Goal: Task Accomplishment & Management: Use online tool/utility

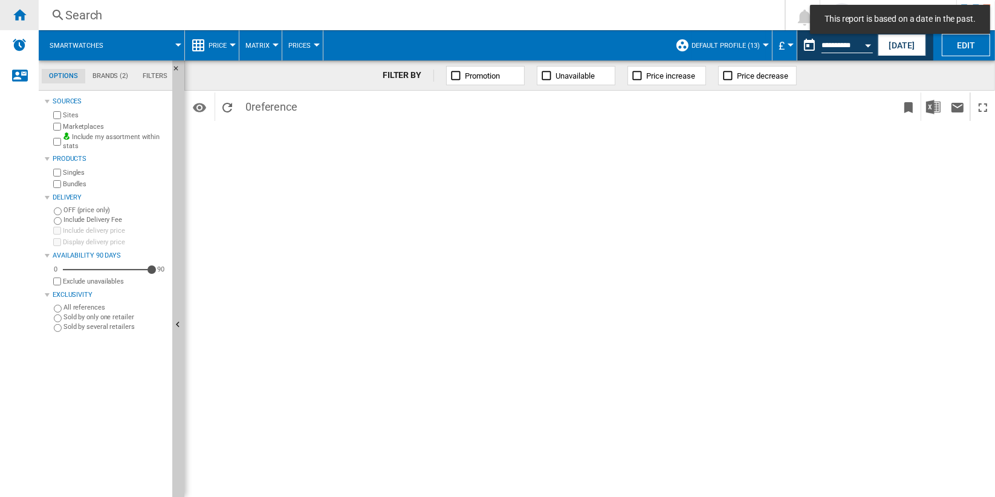
click at [24, 13] on ng-md-icon "Home" at bounding box center [19, 14] width 15 height 15
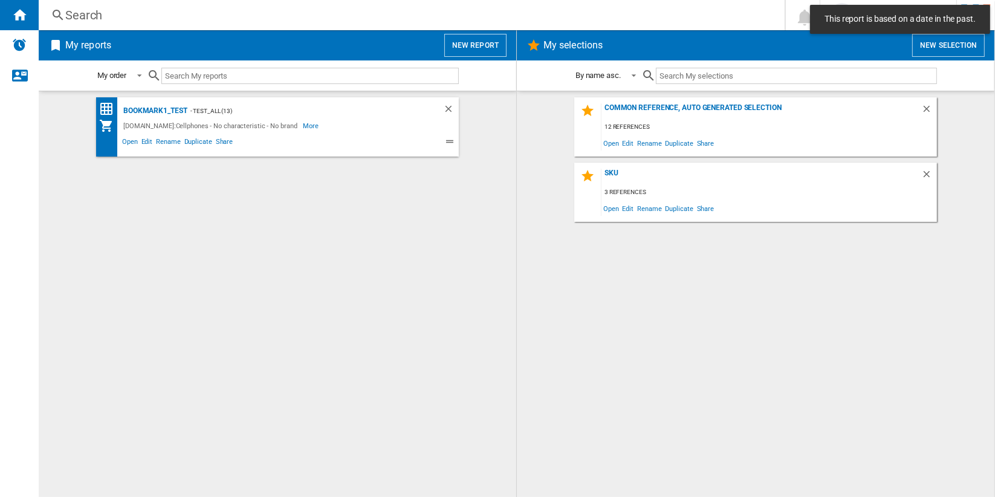
click at [452, 47] on button "New report" at bounding box center [475, 45] width 62 height 23
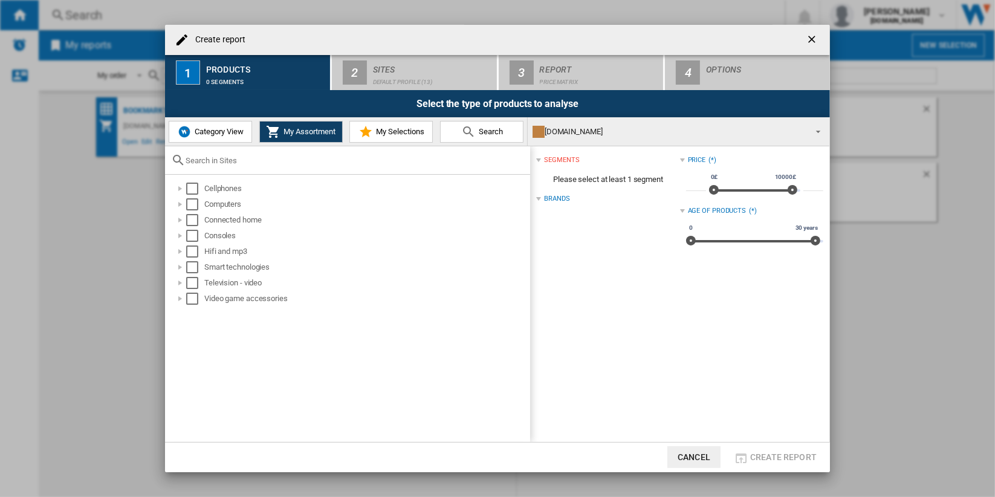
click at [267, 165] on div at bounding box center [347, 160] width 365 height 28
click at [267, 163] on input "text" at bounding box center [355, 160] width 339 height 9
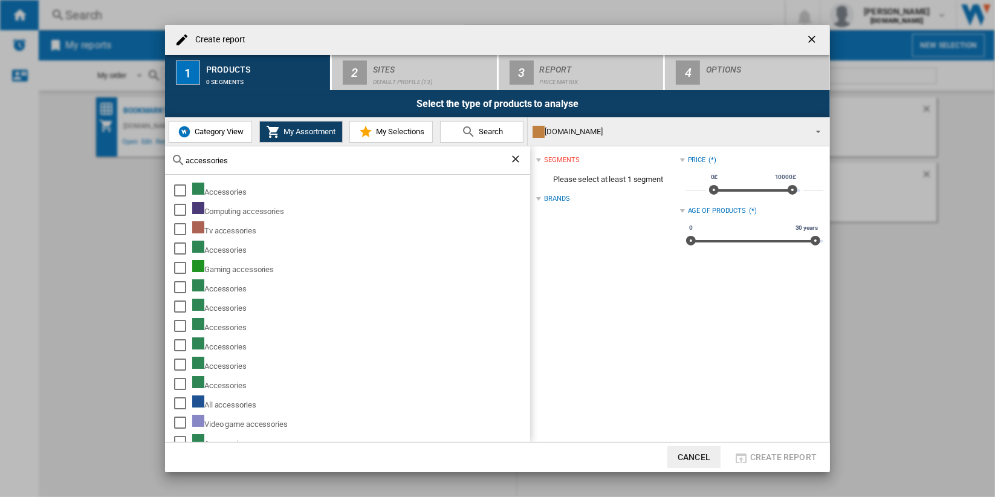
type input "accessories"
click at [232, 134] on span "Category View" at bounding box center [218, 131] width 52 height 9
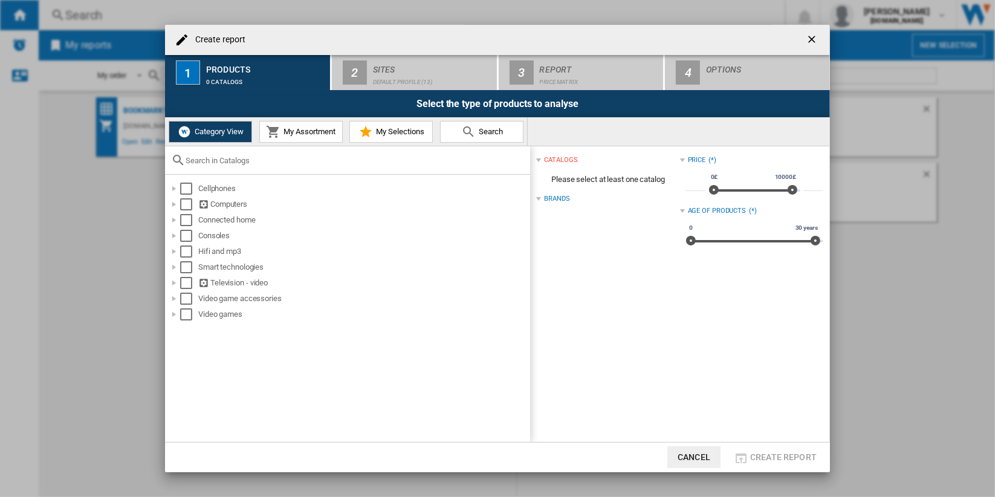
click at [266, 160] on input "text" at bounding box center [355, 160] width 339 height 9
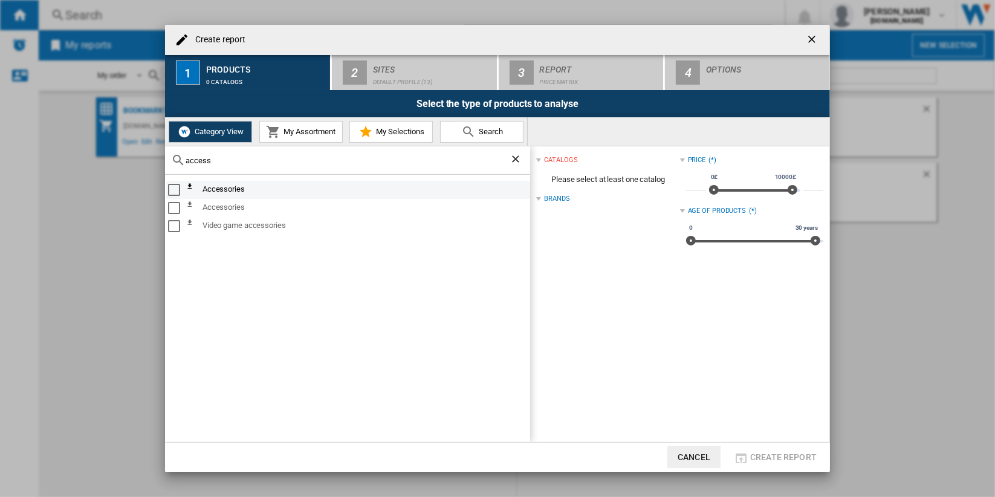
type input "access"
click at [171, 186] on div "Select" at bounding box center [174, 190] width 12 height 12
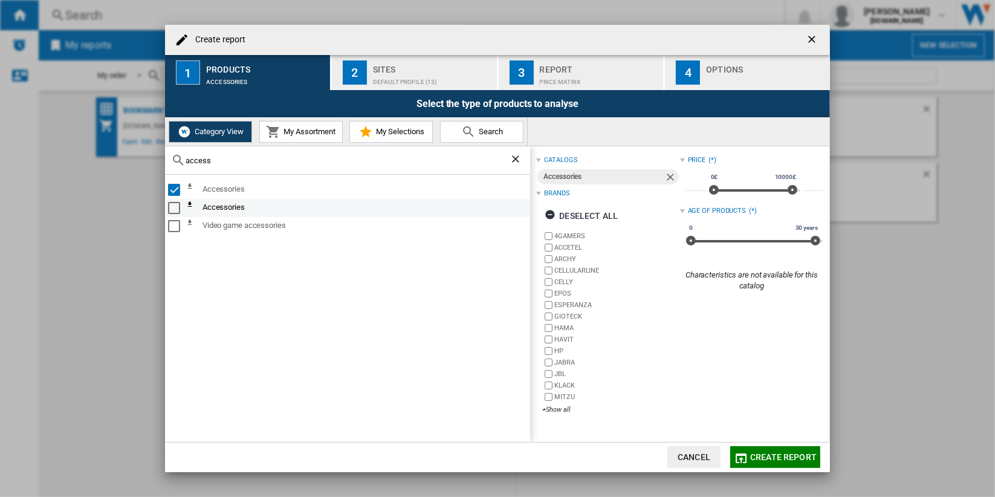
click at [177, 207] on div "Select" at bounding box center [174, 208] width 12 height 12
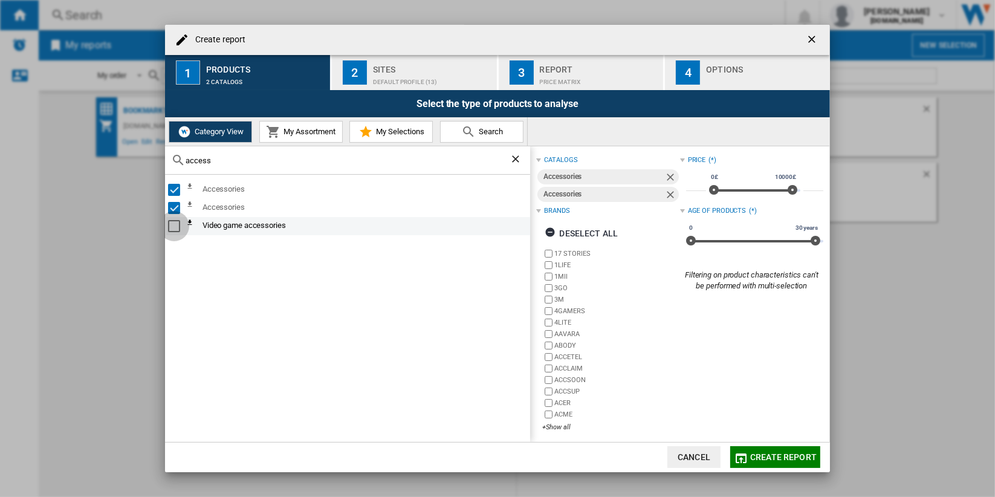
click at [177, 220] on div "Select" at bounding box center [174, 226] width 12 height 12
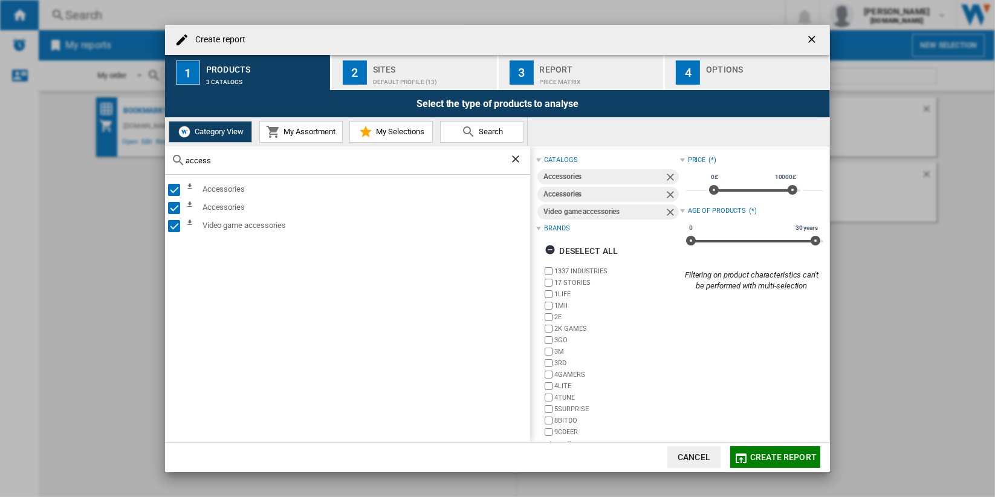
click at [510, 157] on ng-md-icon "Clear search" at bounding box center [517, 160] width 15 height 15
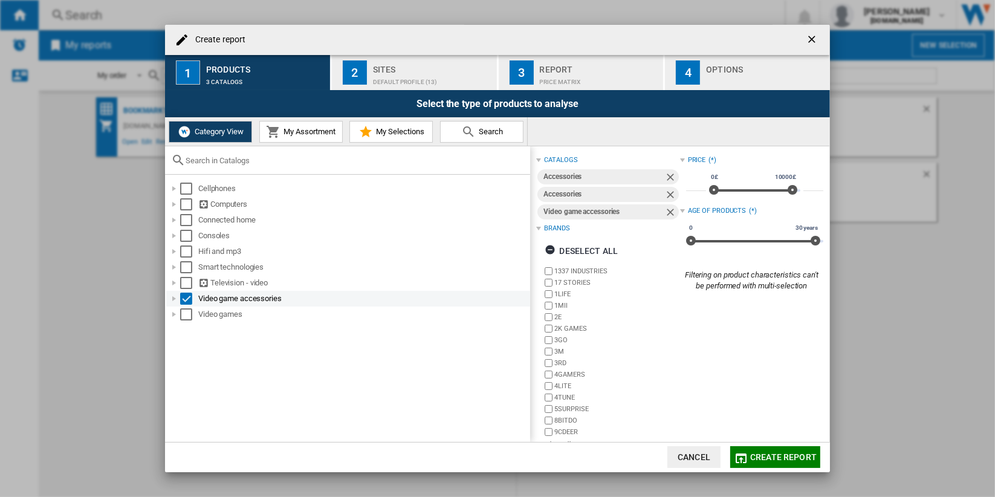
click at [171, 298] on div at bounding box center [174, 299] width 12 height 12
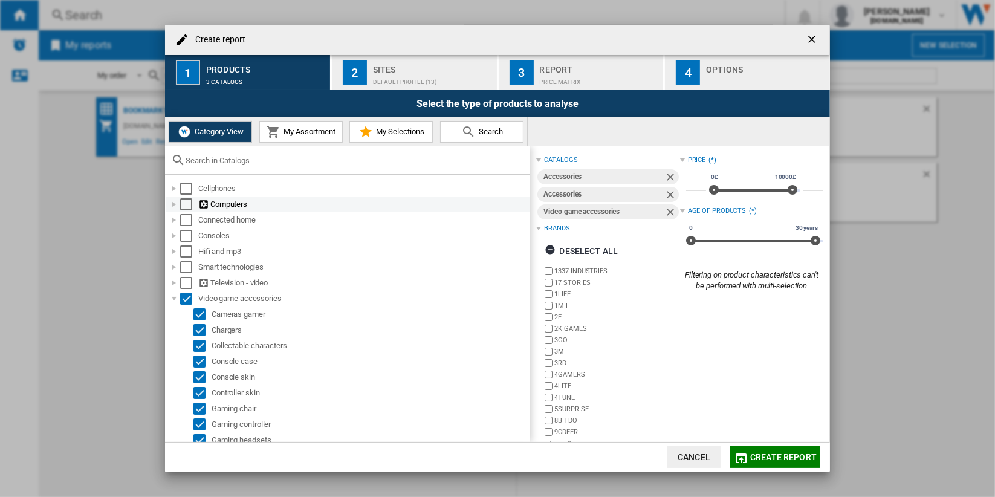
click at [177, 202] on div at bounding box center [174, 204] width 12 height 12
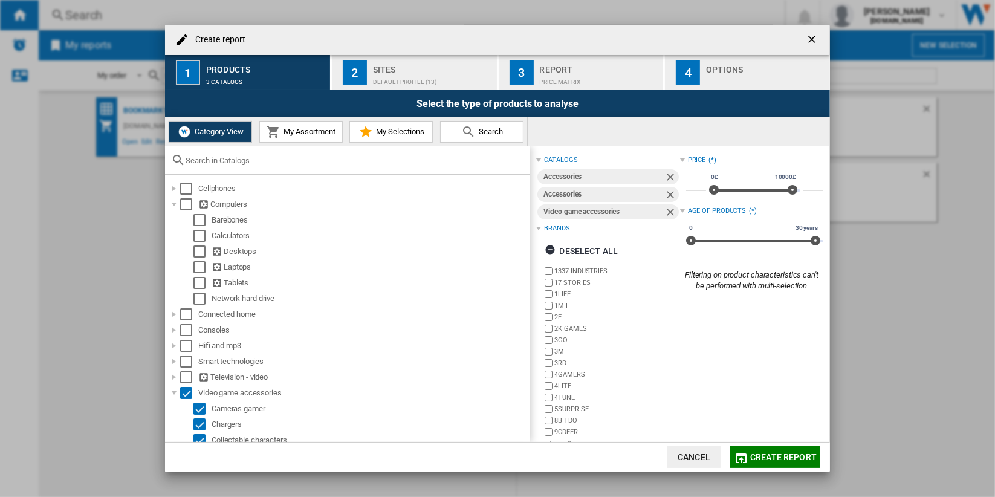
click at [320, 164] on input "text" at bounding box center [355, 160] width 339 height 9
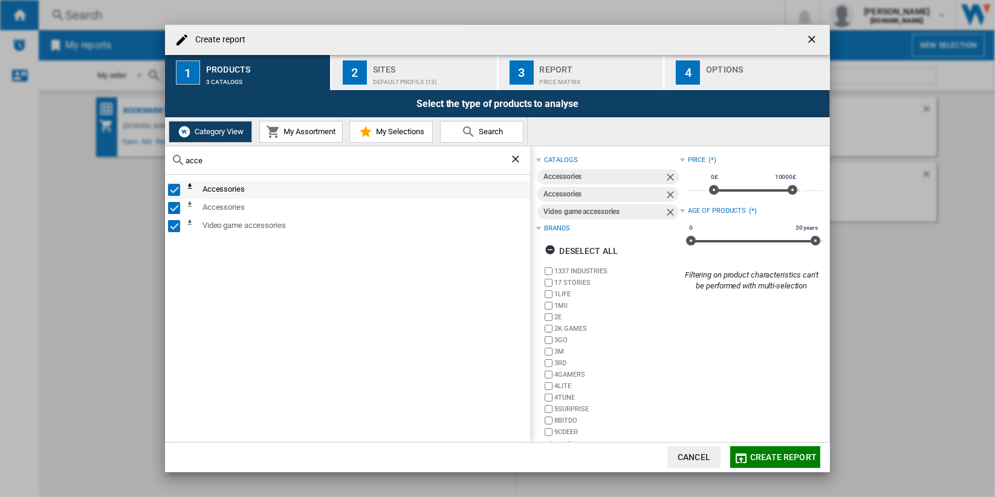
type input "acce"
click at [190, 186] on ng-md-icon at bounding box center [193, 190] width 15 height 15
click at [518, 158] on ng-md-icon "Clear search" at bounding box center [517, 160] width 15 height 15
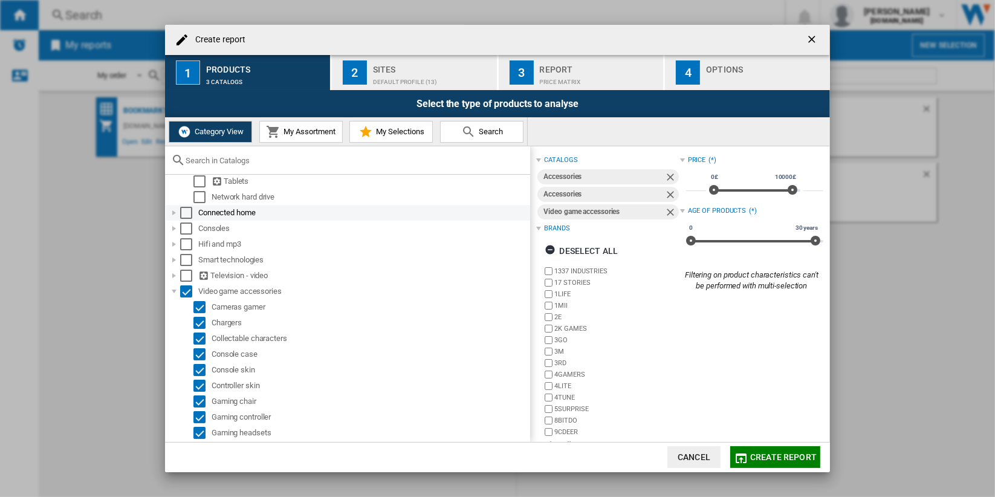
scroll to position [80, 0]
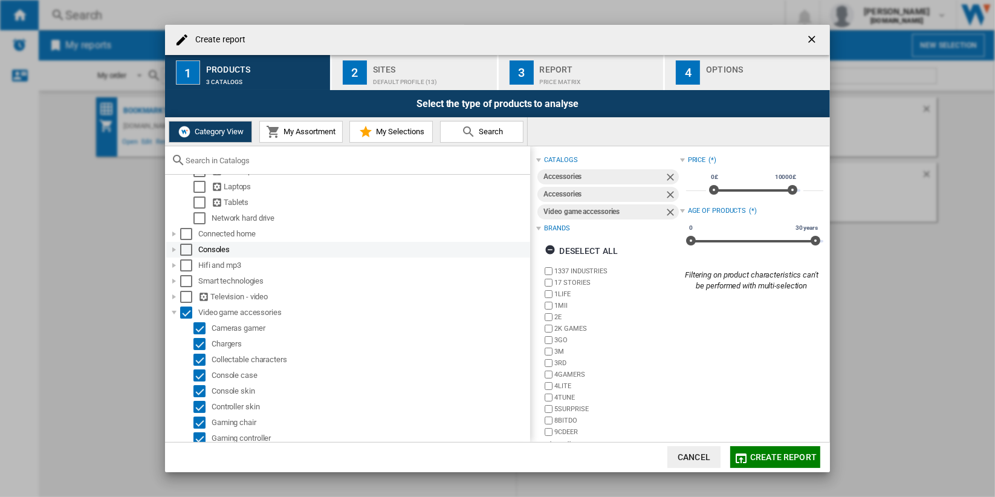
click at [175, 250] on div at bounding box center [174, 250] width 12 height 12
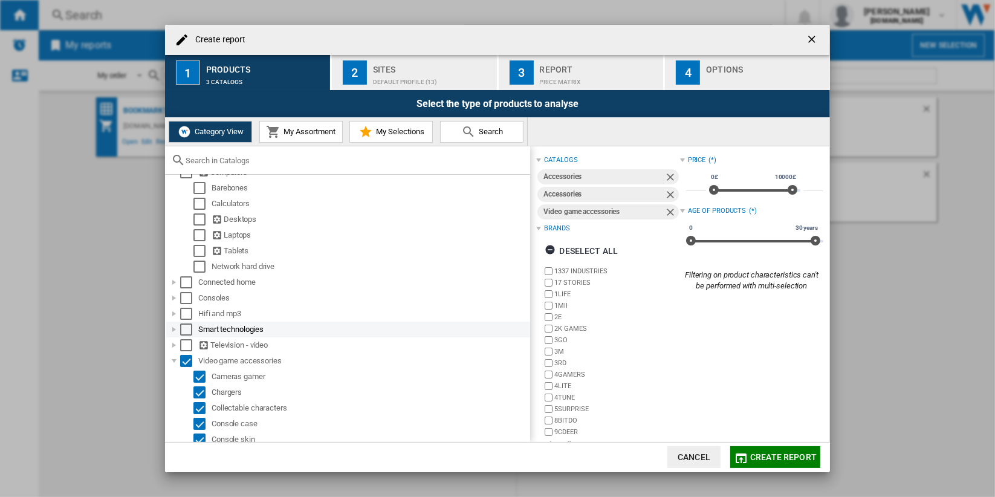
scroll to position [0, 0]
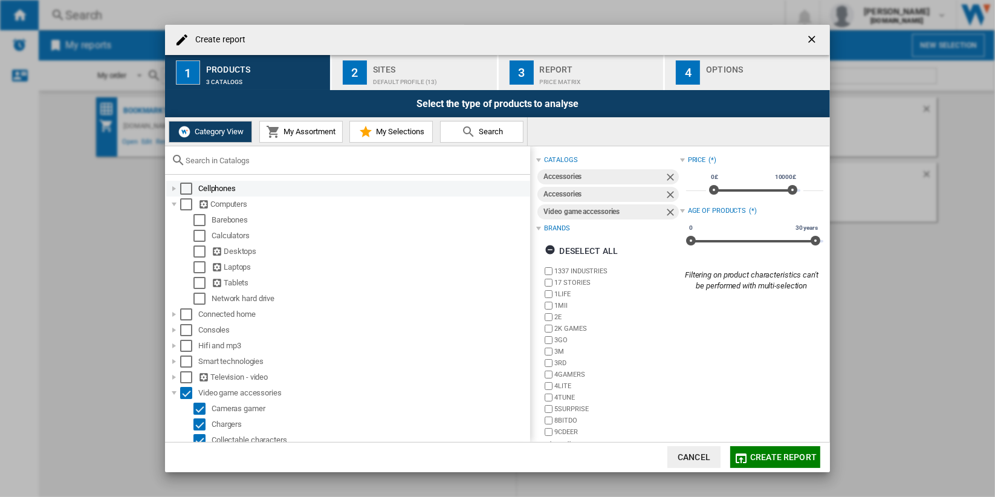
click at [174, 189] on div at bounding box center [174, 189] width 12 height 12
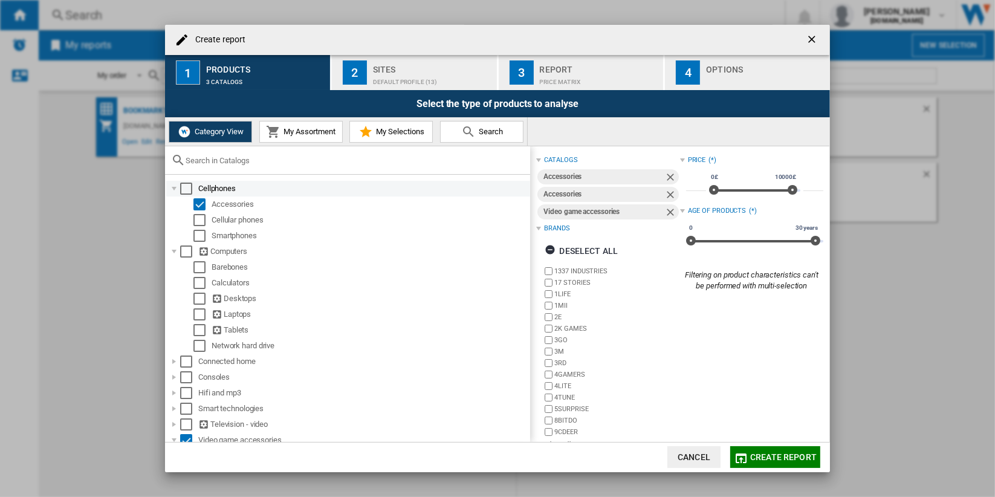
click at [174, 189] on div at bounding box center [174, 189] width 12 height 12
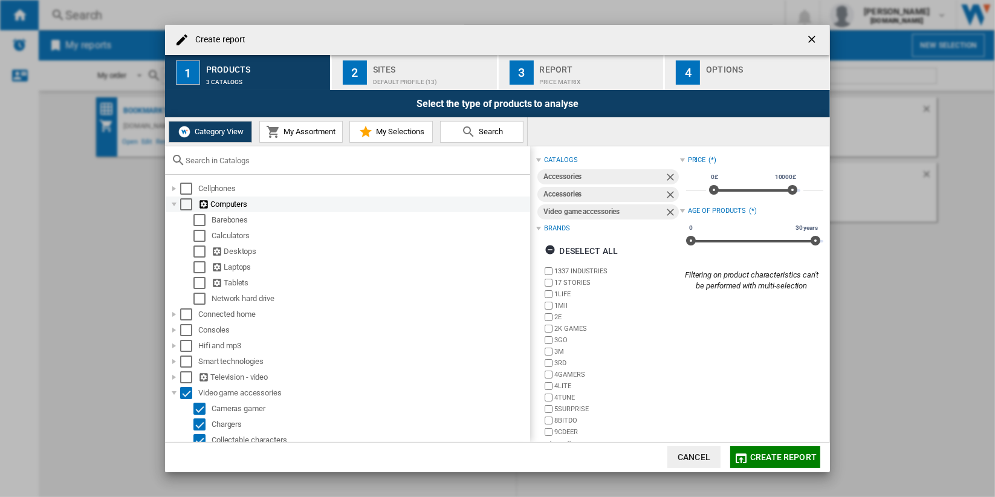
click at [174, 203] on div at bounding box center [174, 204] width 12 height 12
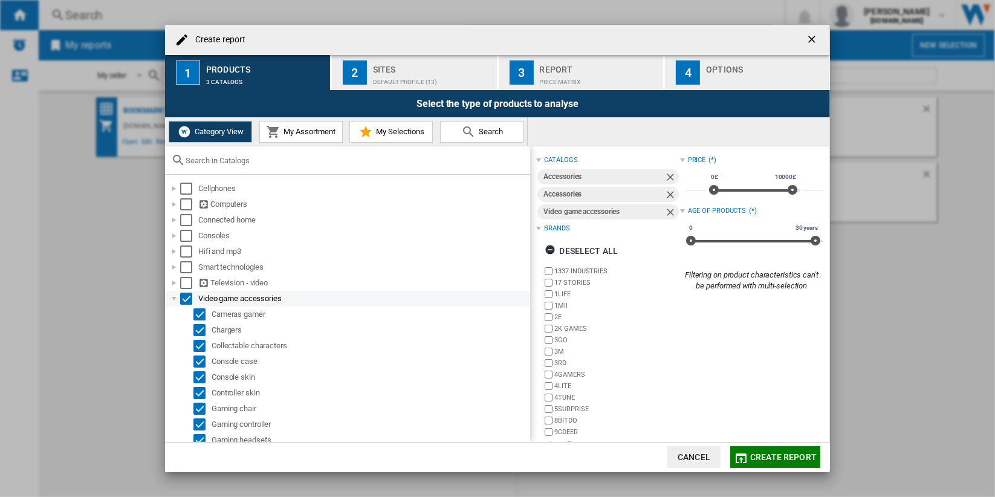
click at [174, 296] on div at bounding box center [174, 299] width 12 height 12
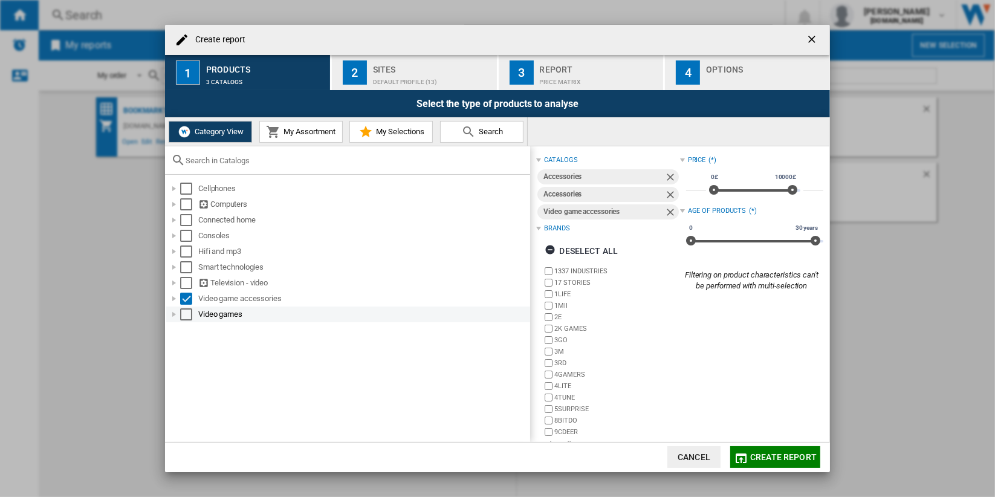
click at [186, 314] on div "Select" at bounding box center [186, 314] width 12 height 12
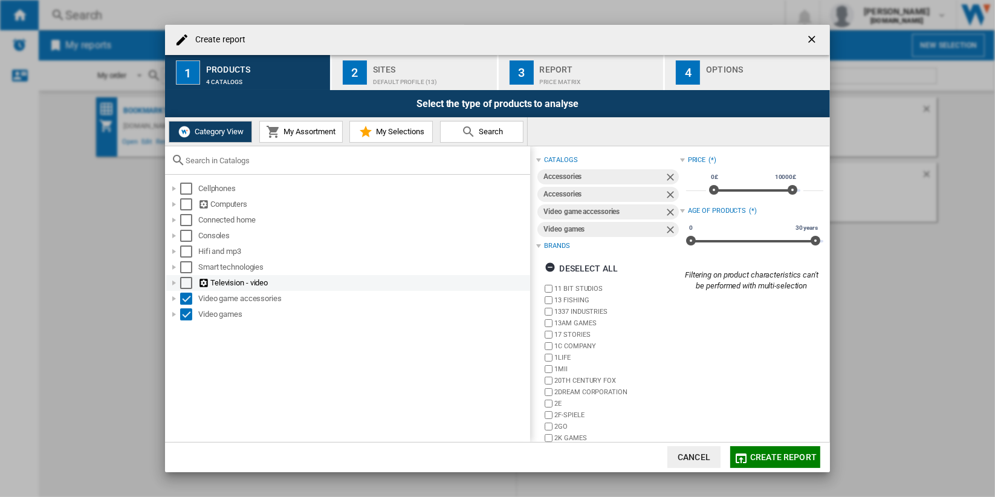
click at [187, 281] on div "Select" at bounding box center [186, 283] width 12 height 12
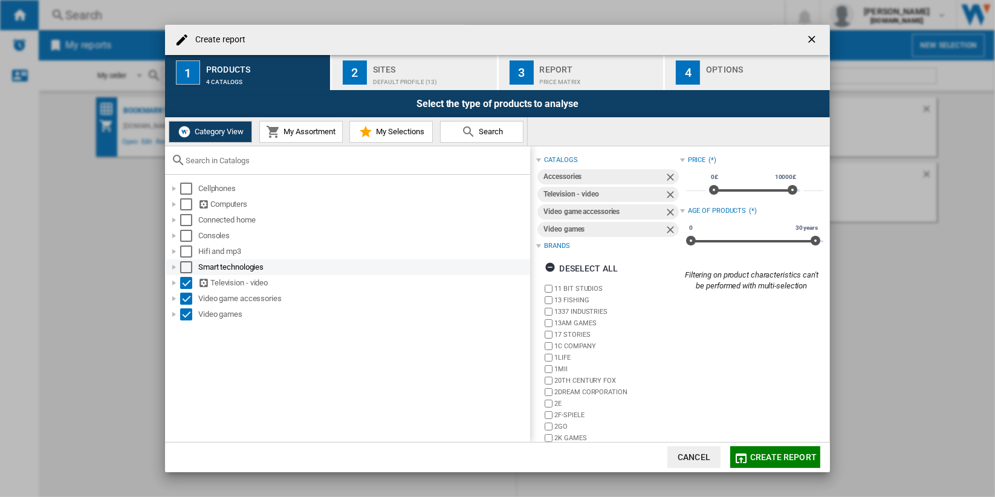
click at [186, 260] on div "Smart technologies" at bounding box center [348, 267] width 364 height 16
click at [187, 265] on div "Select" at bounding box center [186, 267] width 12 height 12
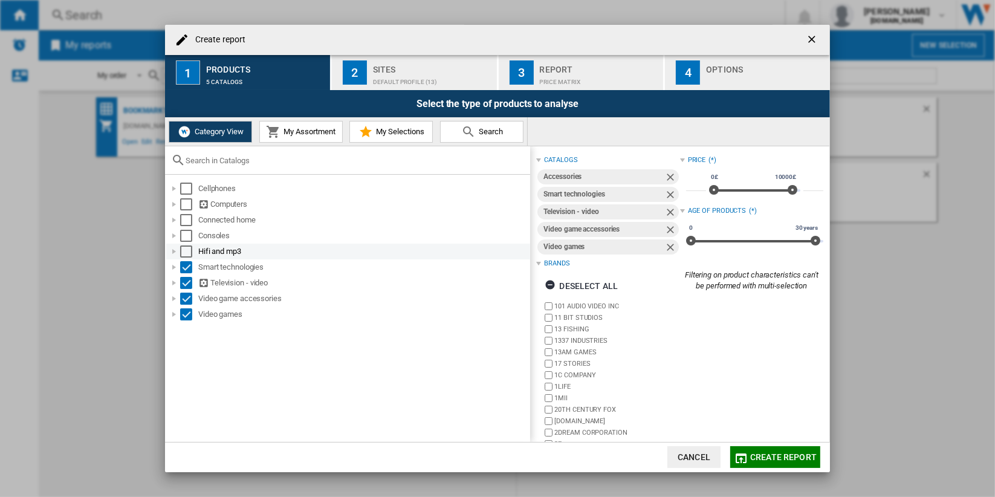
click at [187, 247] on div "Select" at bounding box center [186, 251] width 12 height 12
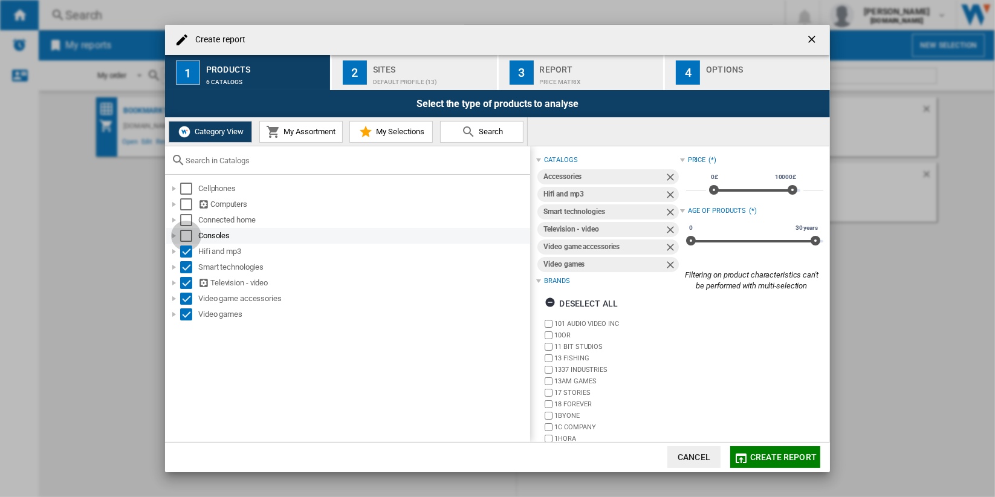
click at [189, 237] on div "Select" at bounding box center [186, 236] width 12 height 12
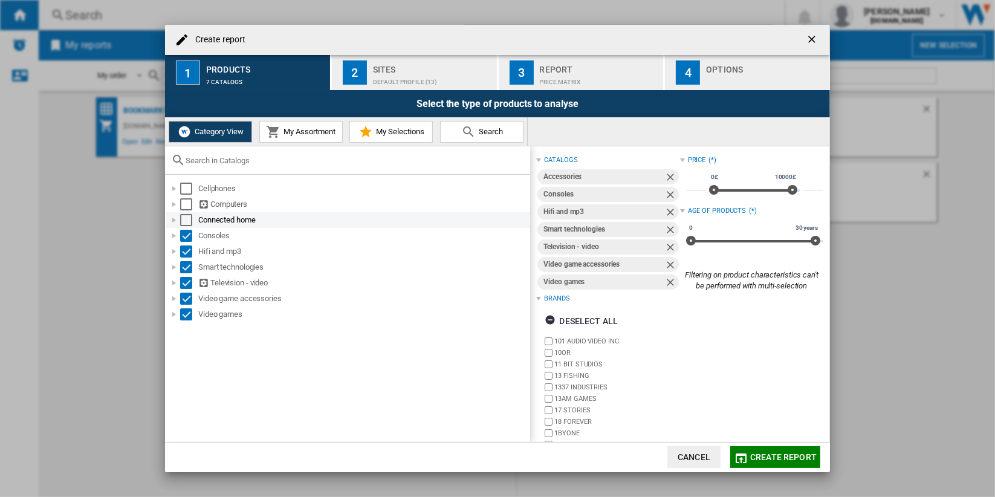
click at [190, 212] on div "Connected home" at bounding box center [348, 220] width 364 height 16
click at [189, 218] on div "Select" at bounding box center [186, 220] width 12 height 12
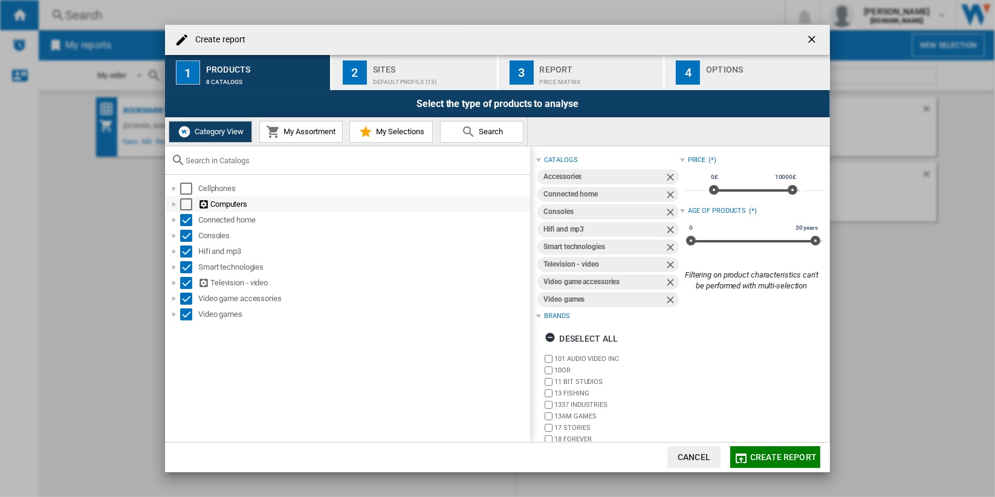
click at [189, 203] on div "Select" at bounding box center [186, 204] width 12 height 12
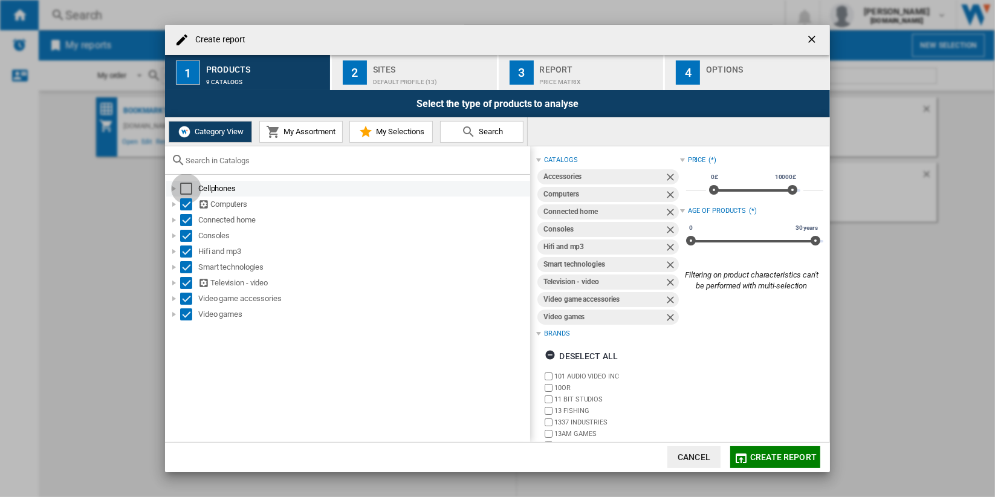
click at [189, 186] on div "Select" at bounding box center [186, 189] width 12 height 12
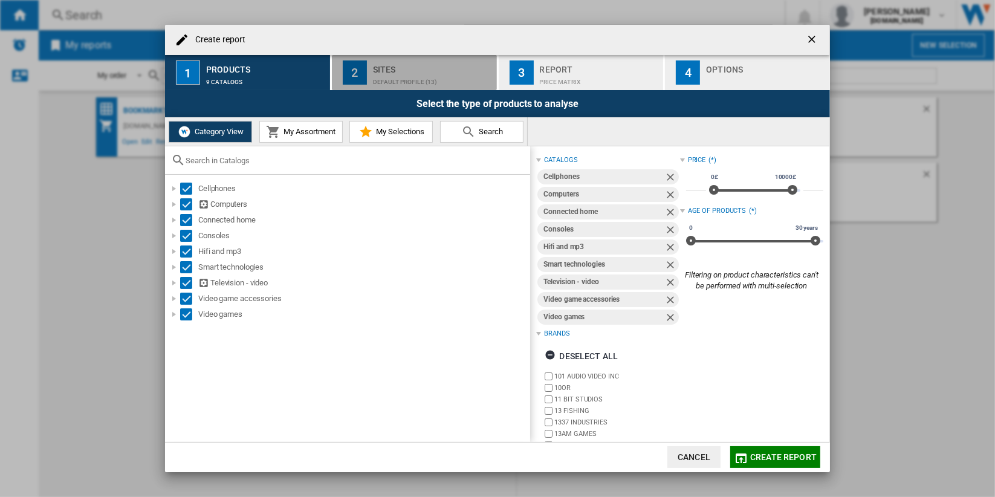
click at [398, 79] on div "Default profile (13)" at bounding box center [432, 79] width 119 height 13
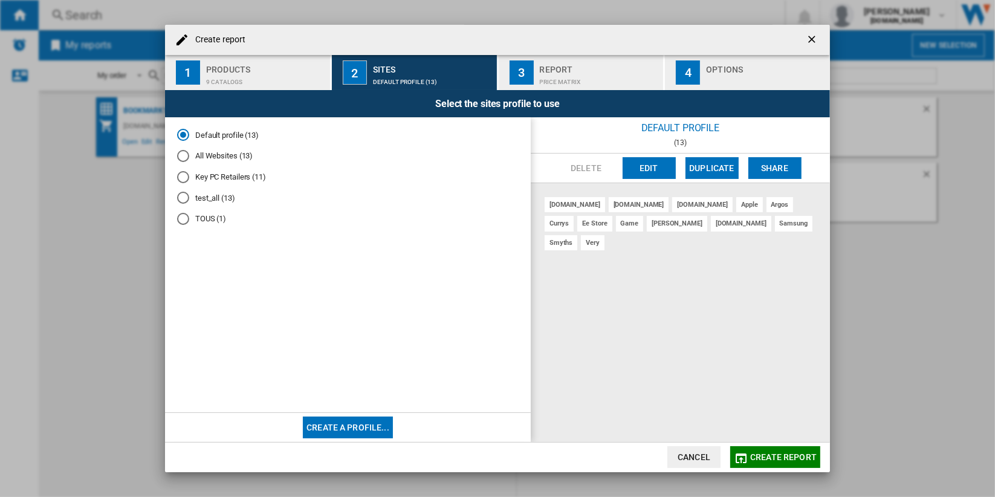
click at [211, 219] on md-radio-button "TOUS (1)" at bounding box center [348, 218] width 342 height 11
click at [651, 167] on button "Edit" at bounding box center [649, 168] width 53 height 22
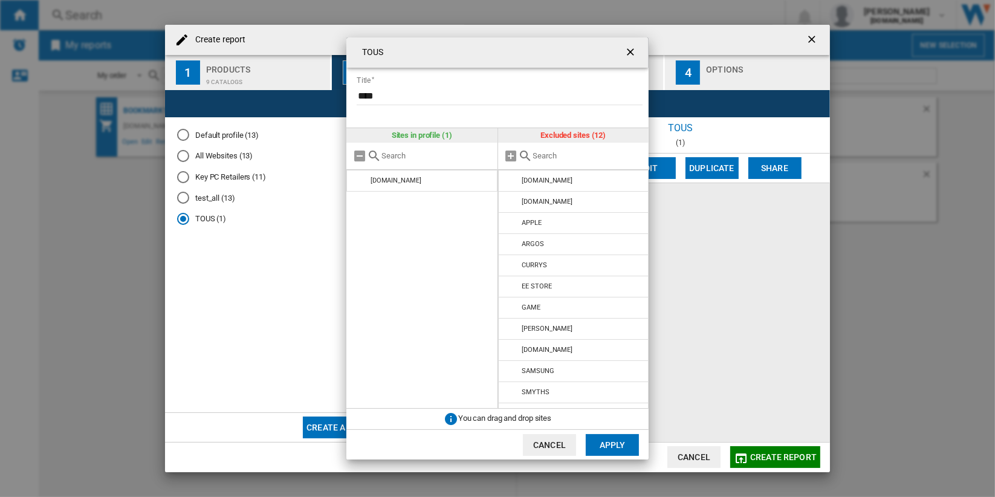
click at [554, 155] on input "text" at bounding box center [588, 155] width 110 height 9
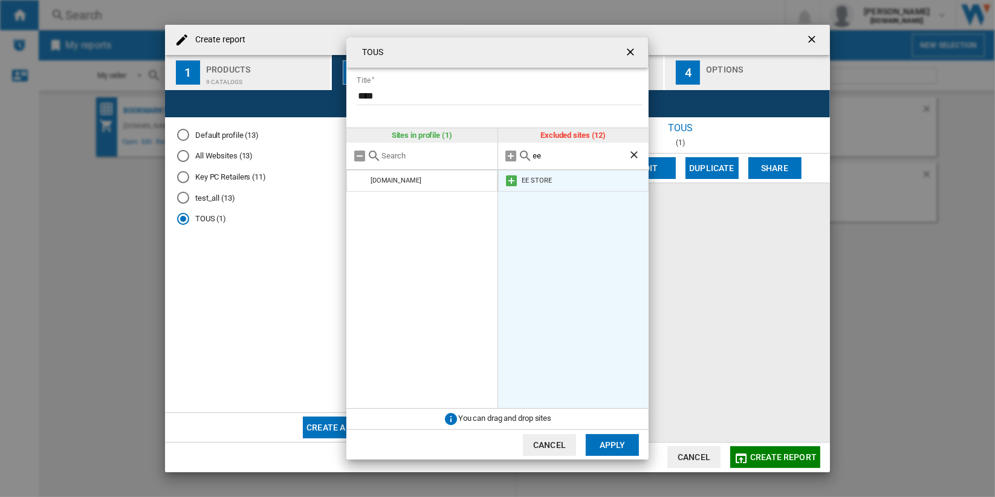
type input "ee"
click at [512, 182] on md-icon at bounding box center [512, 181] width 15 height 15
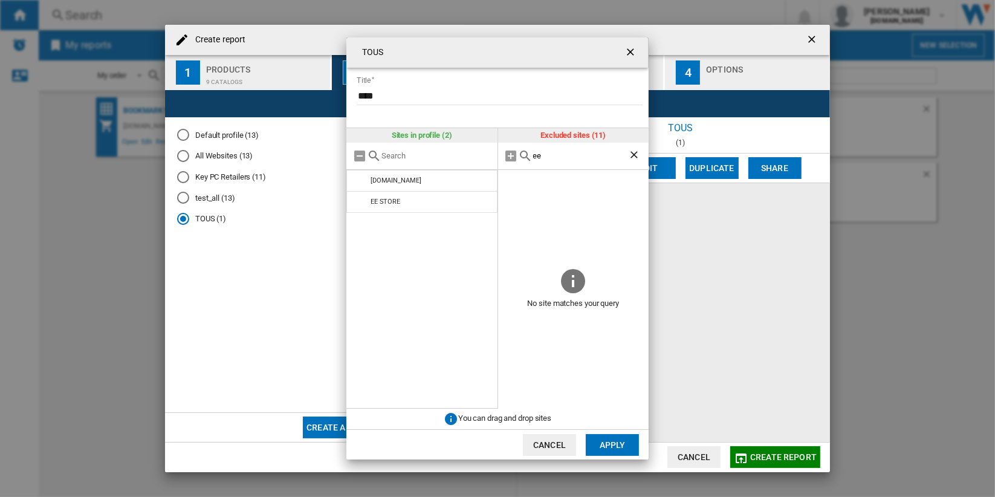
click at [561, 163] on div "ee" at bounding box center [573, 156] width 151 height 27
click at [562, 158] on input "ee" at bounding box center [581, 155] width 96 height 9
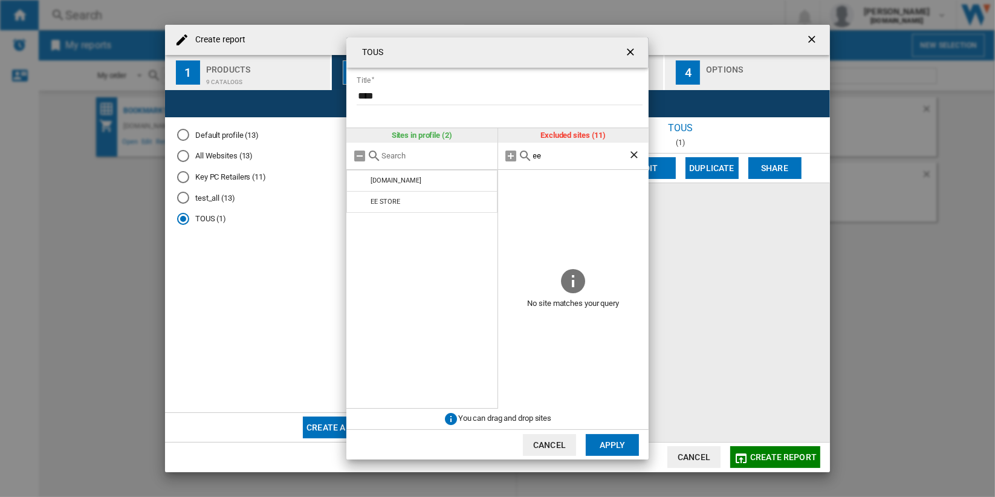
click at [562, 158] on input "ee" at bounding box center [581, 155] width 96 height 9
click at [616, 442] on button "Apply" at bounding box center [612, 445] width 53 height 22
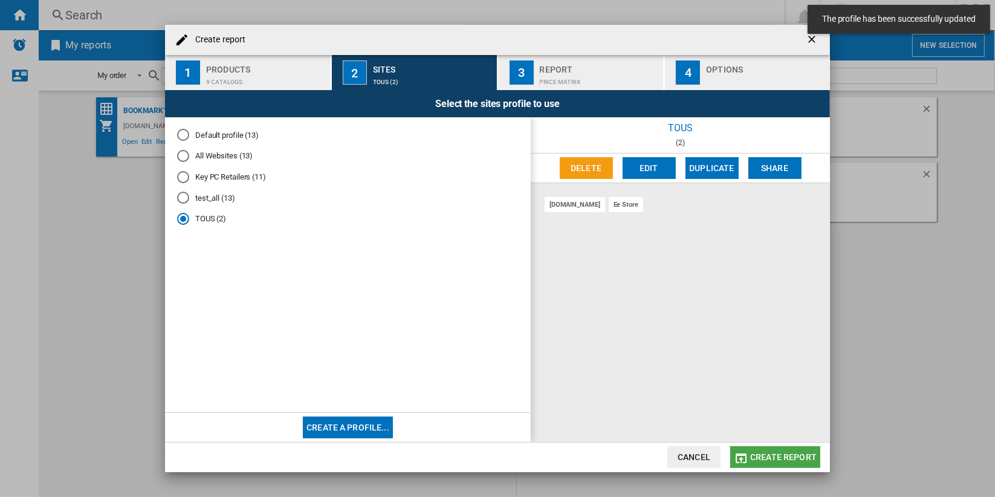
click at [799, 458] on span "Create report" at bounding box center [783, 457] width 67 height 10
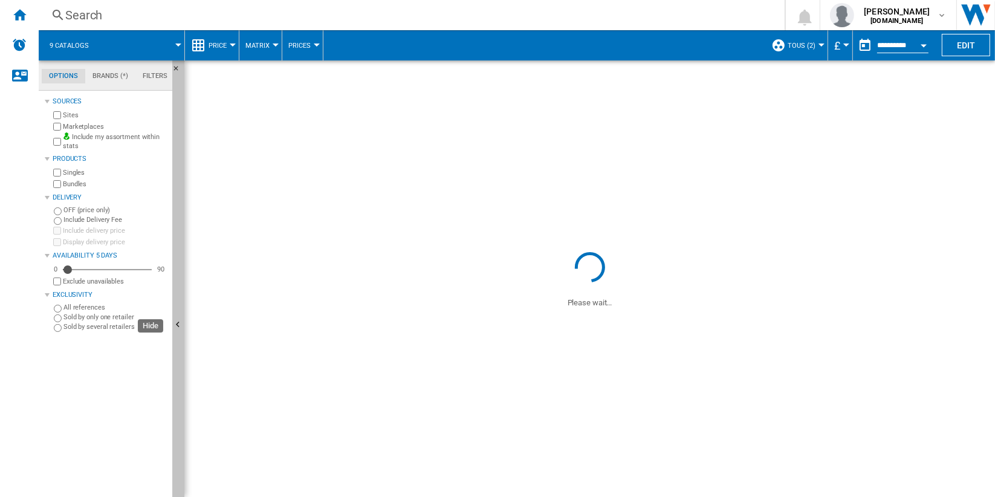
click at [180, 271] on button "Hide" at bounding box center [178, 325] width 12 height 530
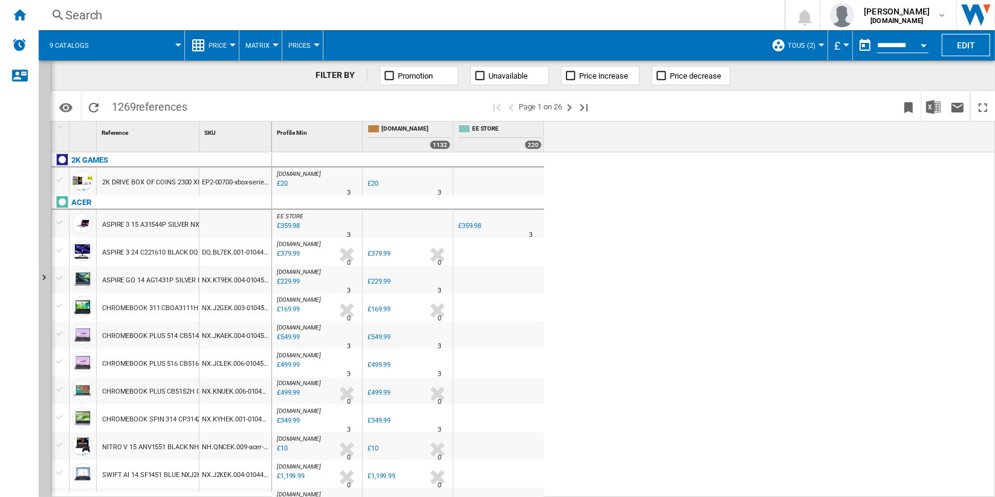
click at [136, 44] on span at bounding box center [142, 45] width 73 height 30
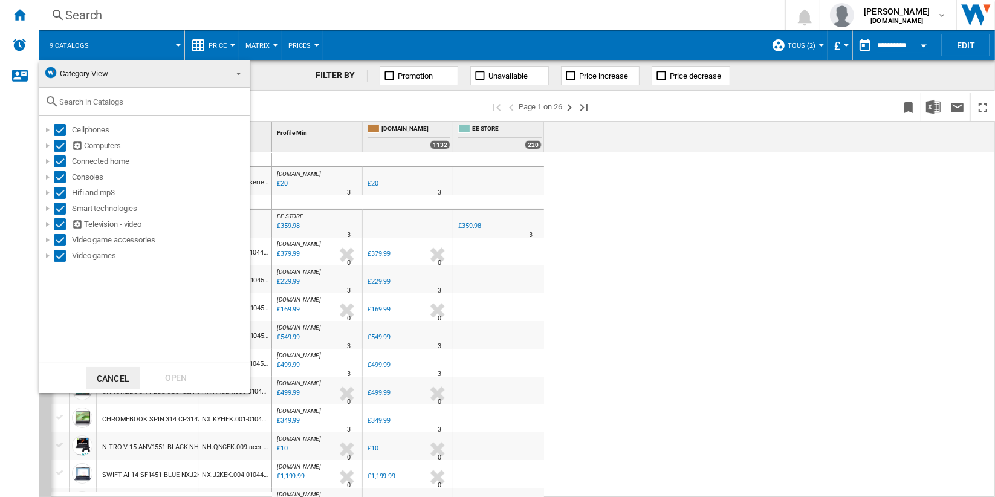
click at [140, 71] on span "Category View" at bounding box center [135, 73] width 182 height 17
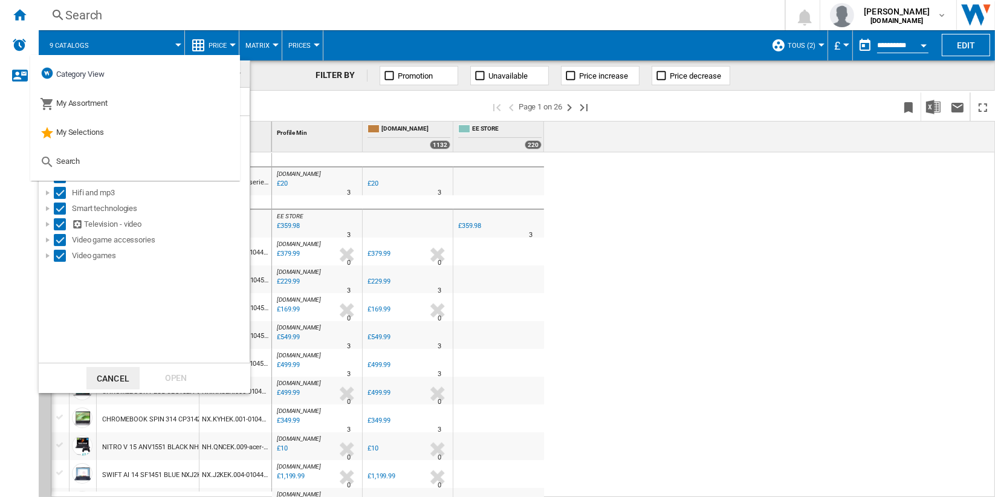
click at [407, 107] on md-backdrop at bounding box center [497, 248] width 995 height 497
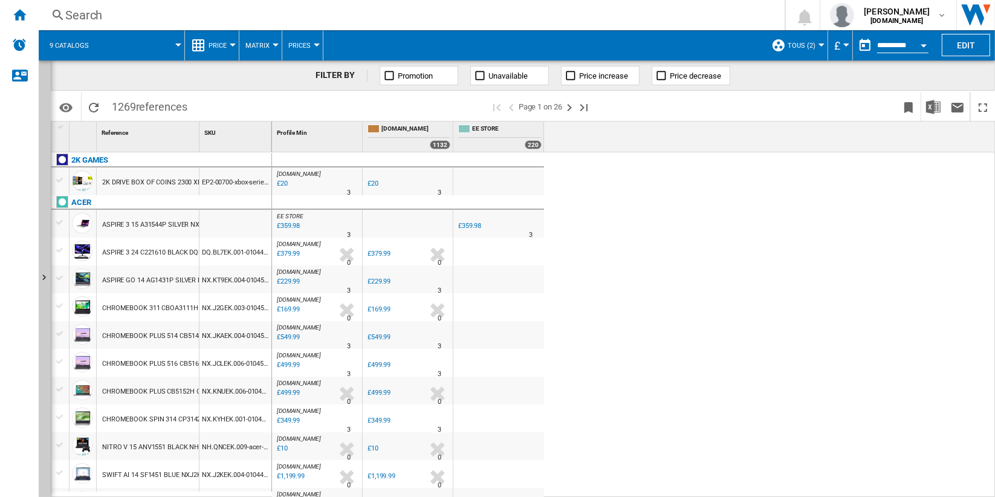
click at [796, 46] on span "TOUS (2)" at bounding box center [802, 46] width 28 height 8
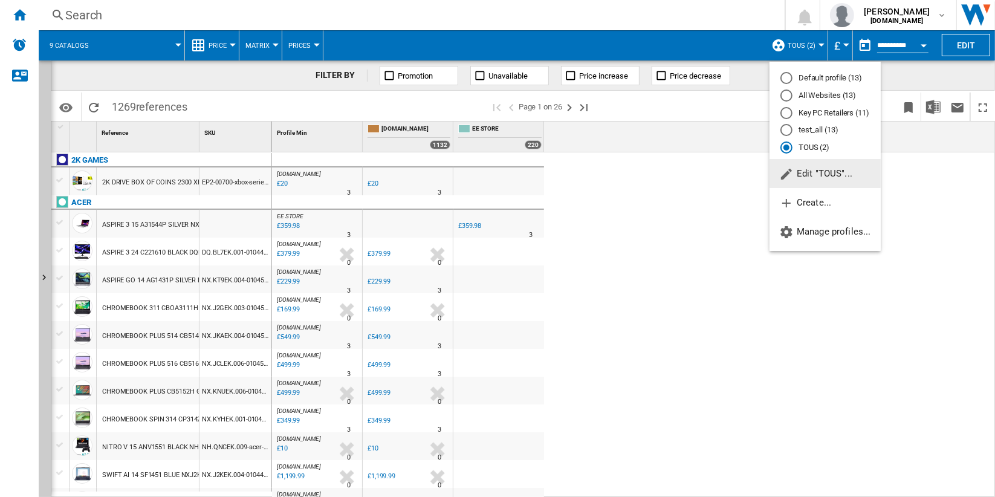
click at [847, 171] on span "Edit "TOUS"..." at bounding box center [815, 173] width 73 height 11
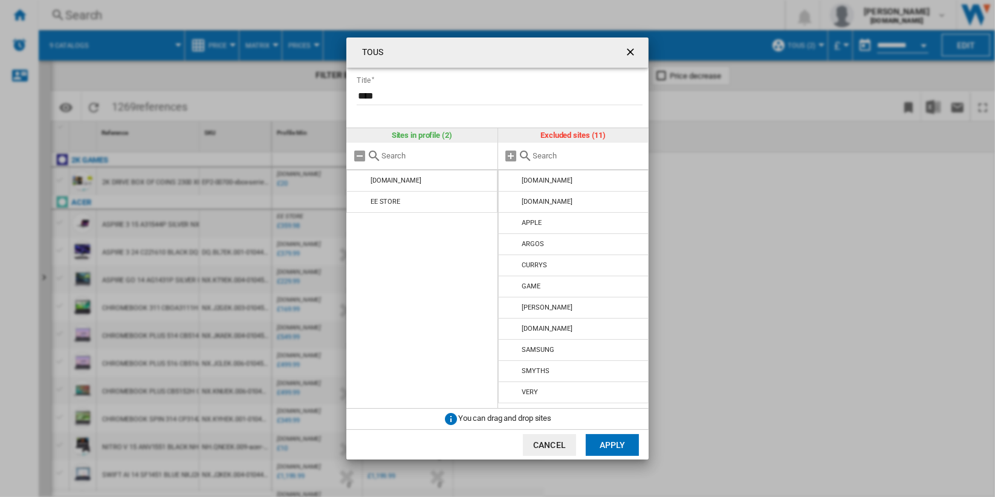
click at [599, 157] on input "TOUS Title ..." at bounding box center [588, 155] width 110 height 9
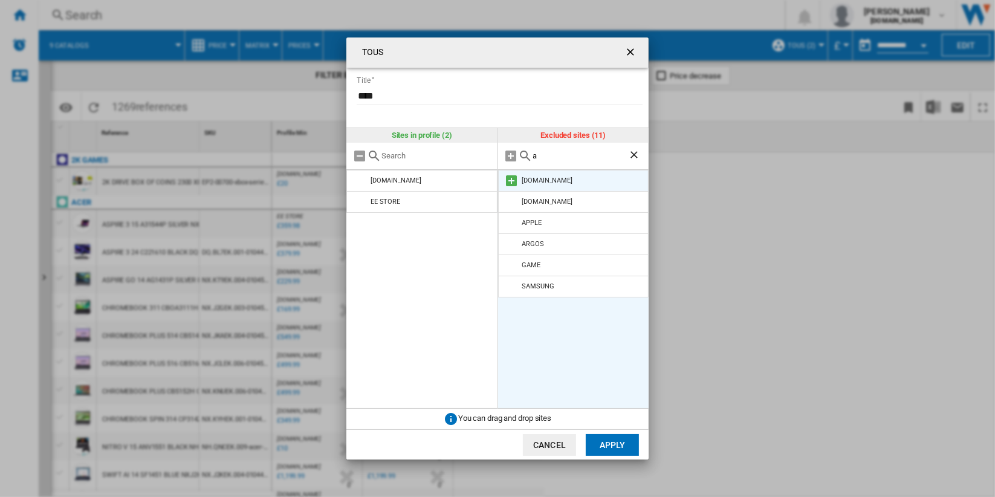
type input "a"
click at [512, 182] on md-icon "TOUS Title ..." at bounding box center [512, 181] width 15 height 15
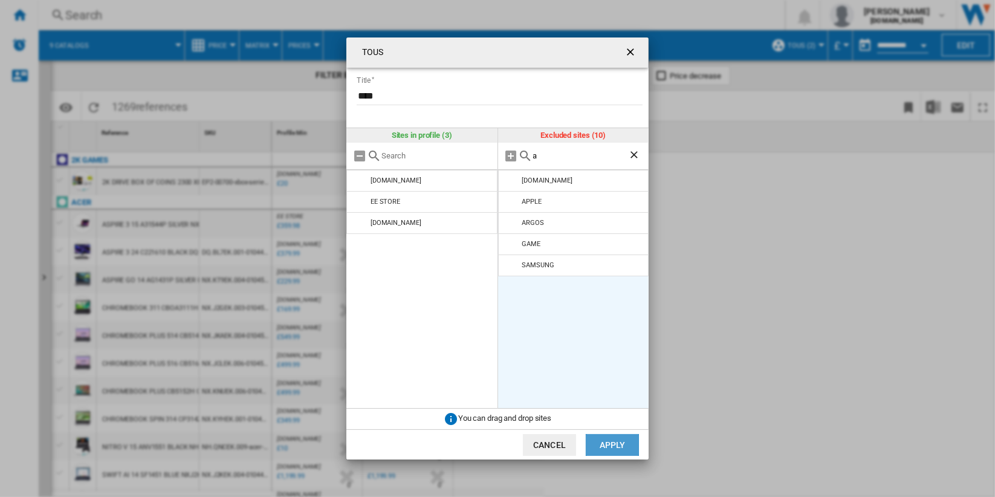
click at [613, 450] on button "Apply" at bounding box center [612, 445] width 53 height 22
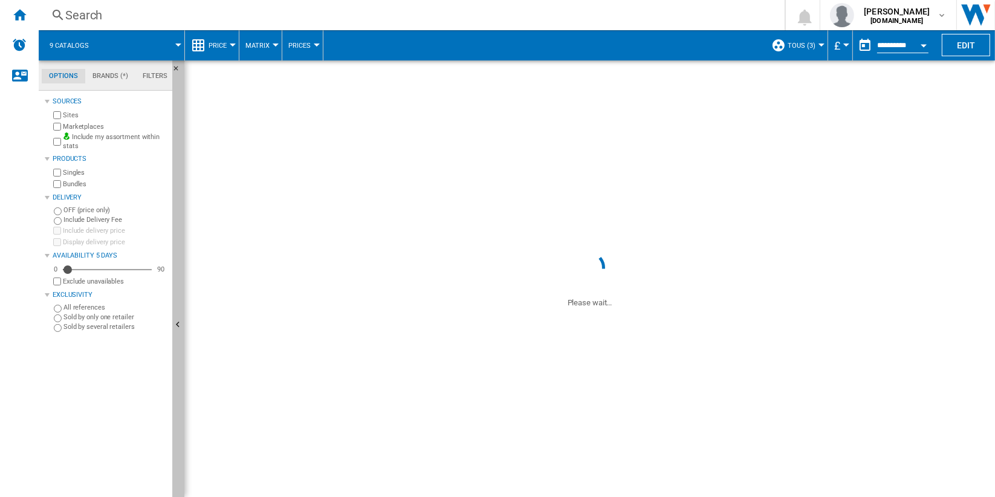
click at [178, 219] on button "Hide" at bounding box center [178, 325] width 12 height 530
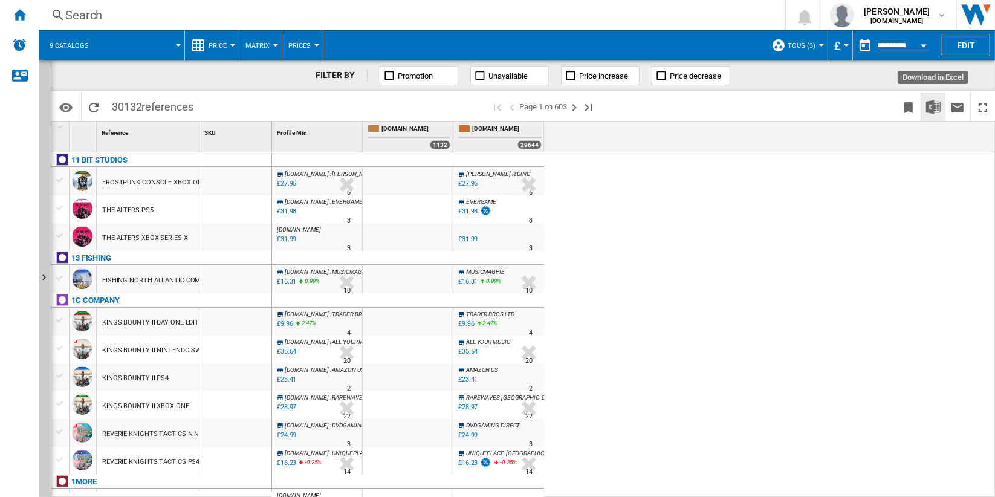
click at [931, 108] on img "Download in Excel" at bounding box center [933, 107] width 15 height 15
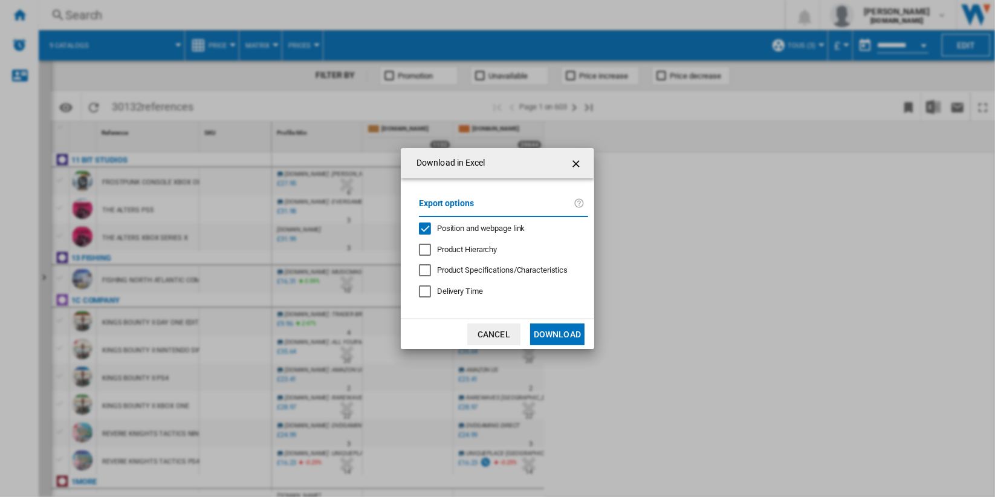
click at [503, 230] on span "Position and webpage link" at bounding box center [481, 228] width 88 height 9
click at [482, 247] on span "Product Hierarchy" at bounding box center [467, 249] width 60 height 9
click at [524, 269] on span "Product Specifications/Characteristics" at bounding box center [502, 269] width 131 height 9
click at [566, 333] on button "Download" at bounding box center [557, 334] width 54 height 22
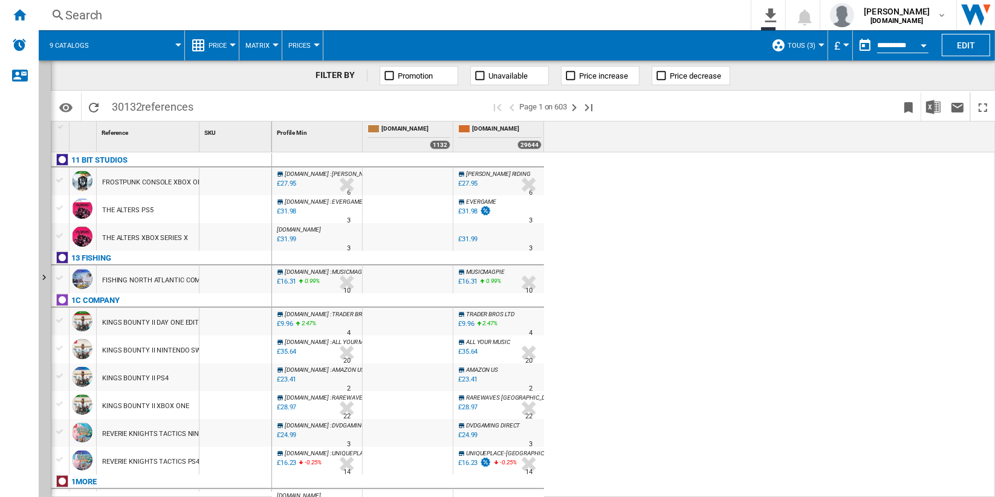
drag, startPoint x: 111, startPoint y: 109, endPoint x: 208, endPoint y: 109, distance: 96.7
click at [208, 109] on div "Identifiers SKU - Stock Keeping Unit EAN - European Article Numbering Show SKU'…" at bounding box center [523, 106] width 944 height 30
click at [134, 44] on span at bounding box center [142, 45] width 73 height 30
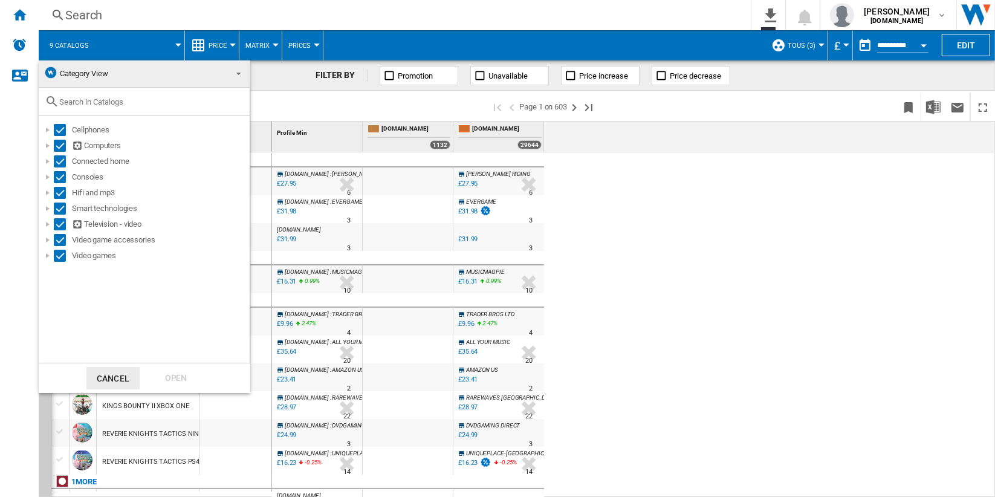
click at [163, 102] on input "text" at bounding box center [151, 101] width 184 height 9
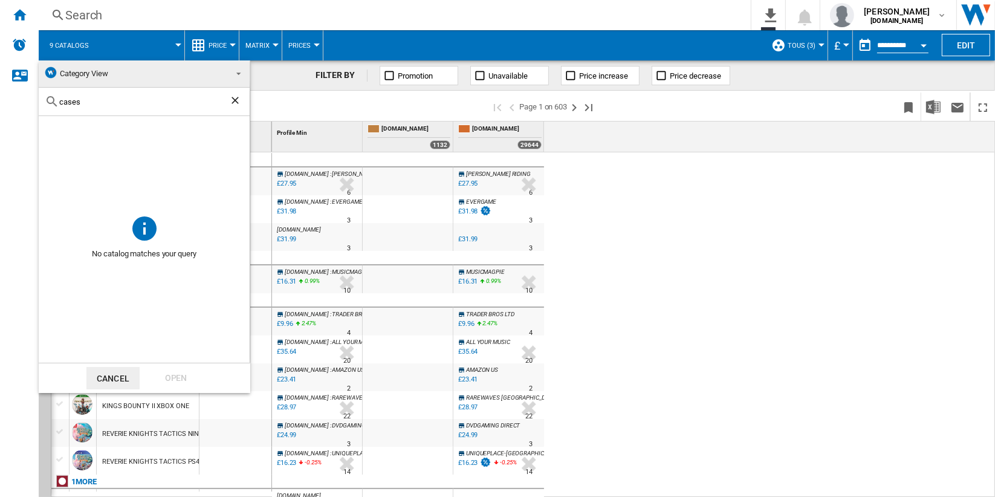
type input "case"
click at [149, 99] on input "case" at bounding box center [144, 101] width 170 height 9
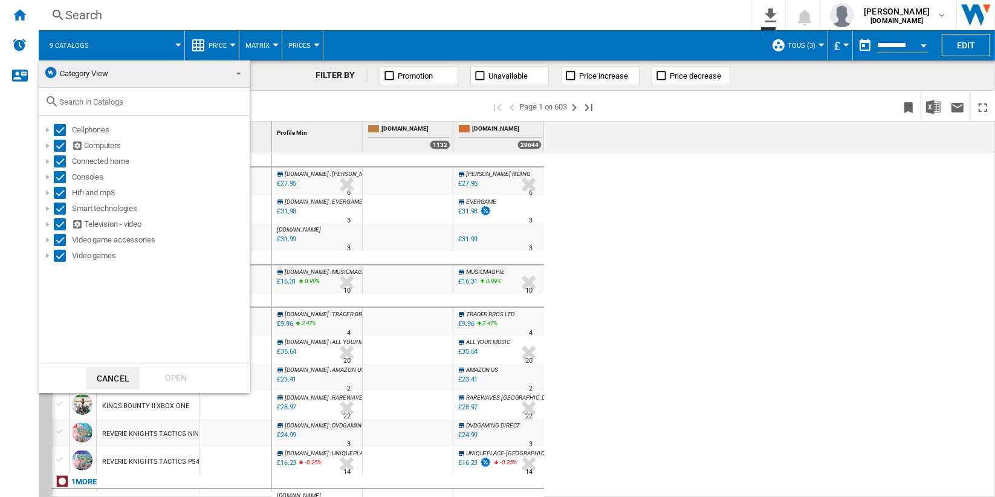
click at [636, 213] on md-backdrop at bounding box center [497, 248] width 995 height 497
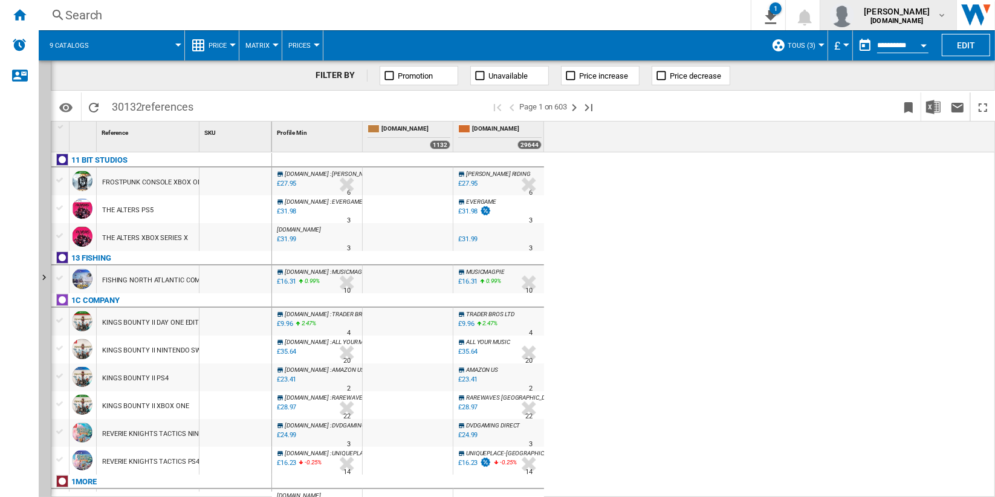
click at [908, 15] on span "[PERSON_NAME]" at bounding box center [897, 11] width 66 height 12
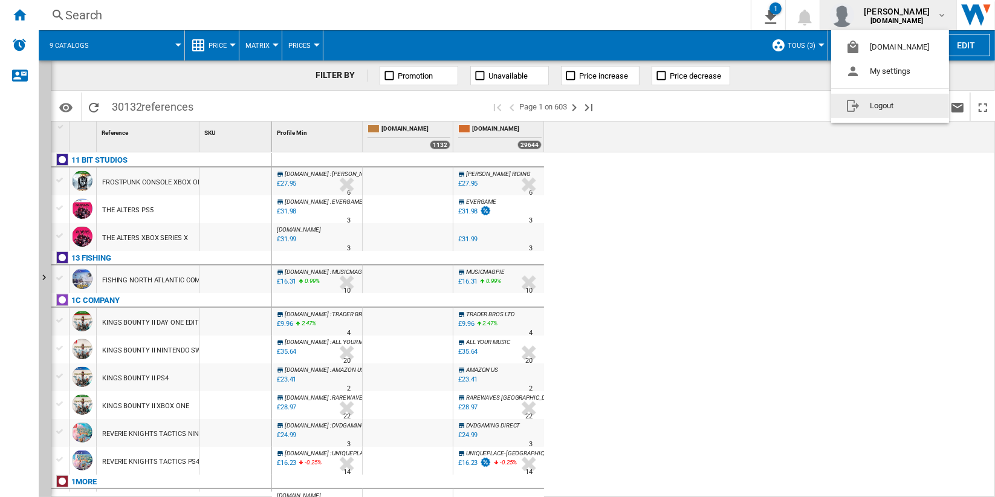
click at [906, 108] on button "Logout" at bounding box center [890, 106] width 118 height 24
